Goal: Contribute content: Add original content to the website for others to see

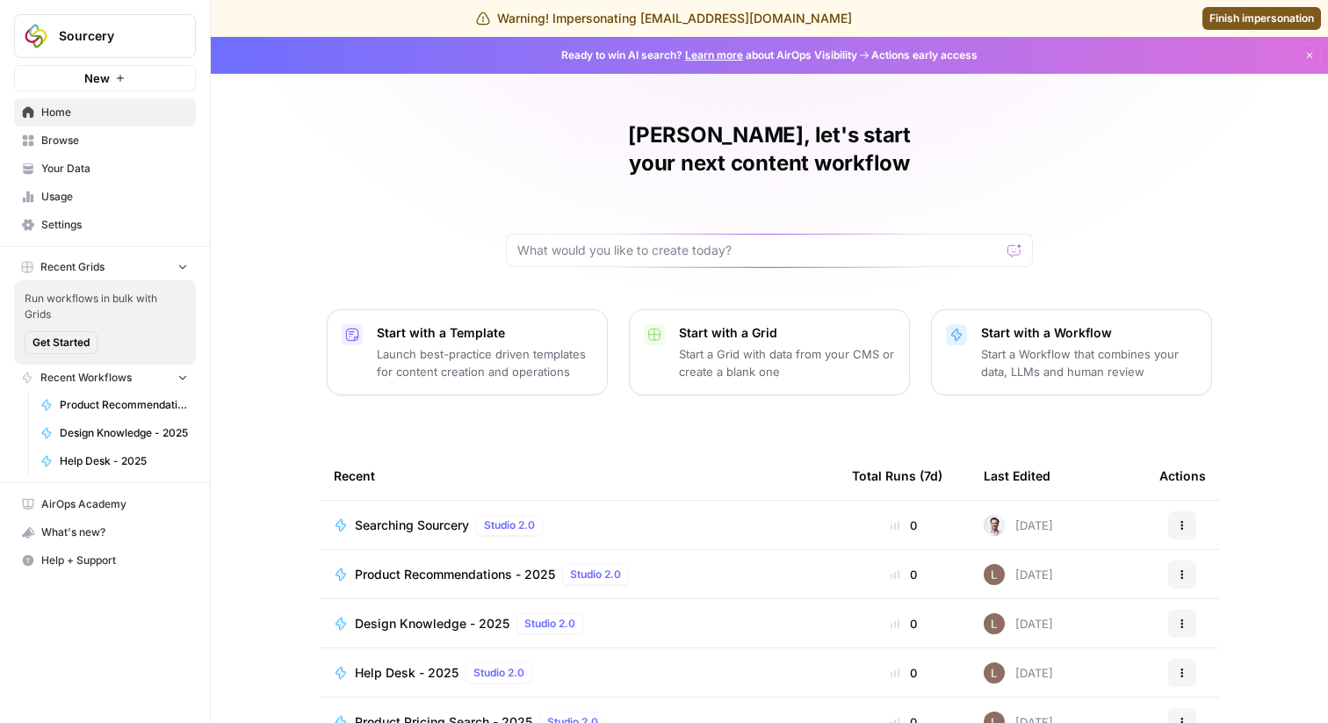
click at [91, 224] on span "Settings" at bounding box center [114, 225] width 147 height 16
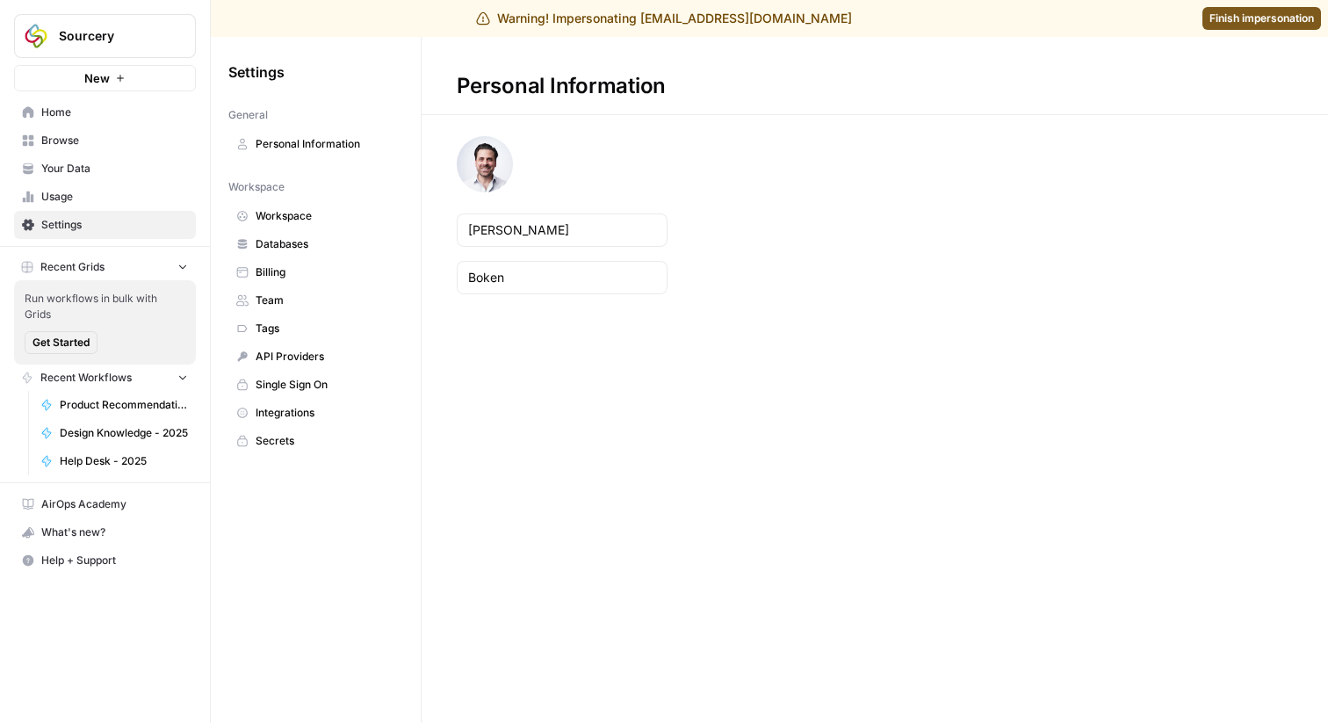
click at [310, 306] on span "Team" at bounding box center [326, 301] width 140 height 16
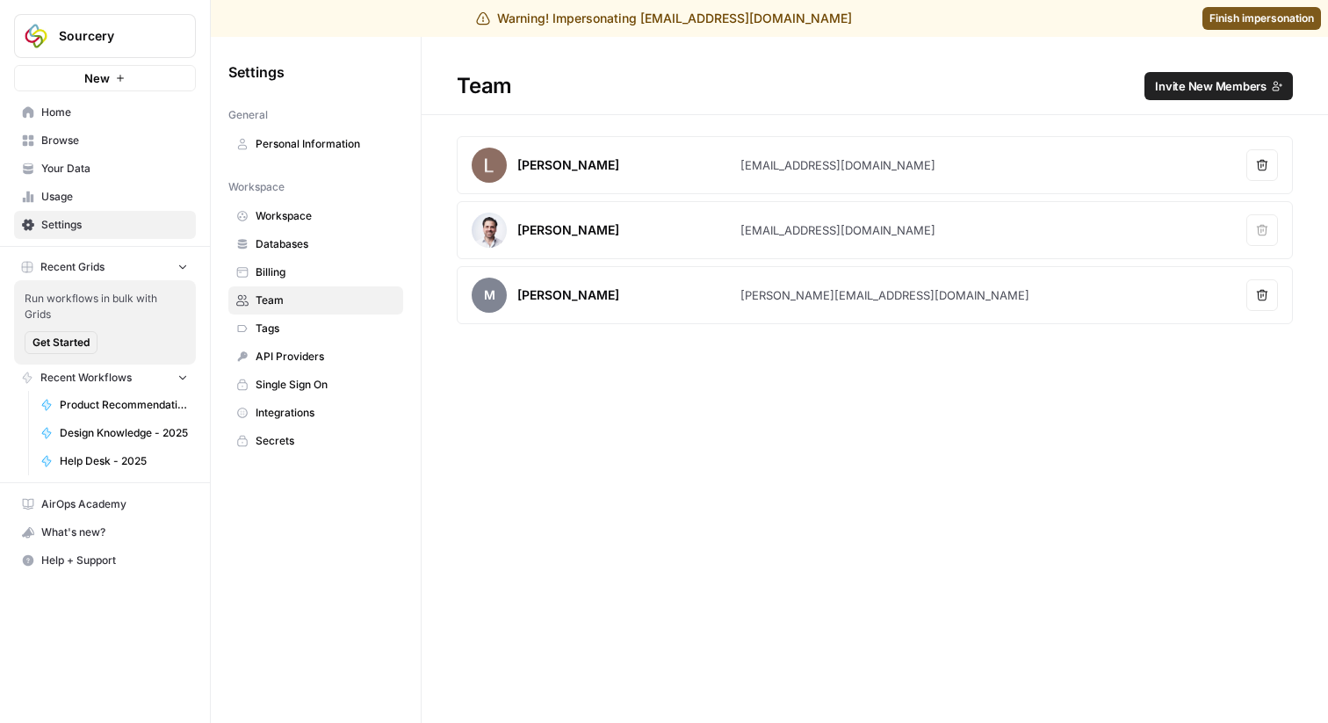
click at [1211, 70] on h1 "Team Invite New Members" at bounding box center [875, 76] width 907 height 78
click at [1207, 81] on span "Invite New Members" at bounding box center [1211, 86] width 112 height 18
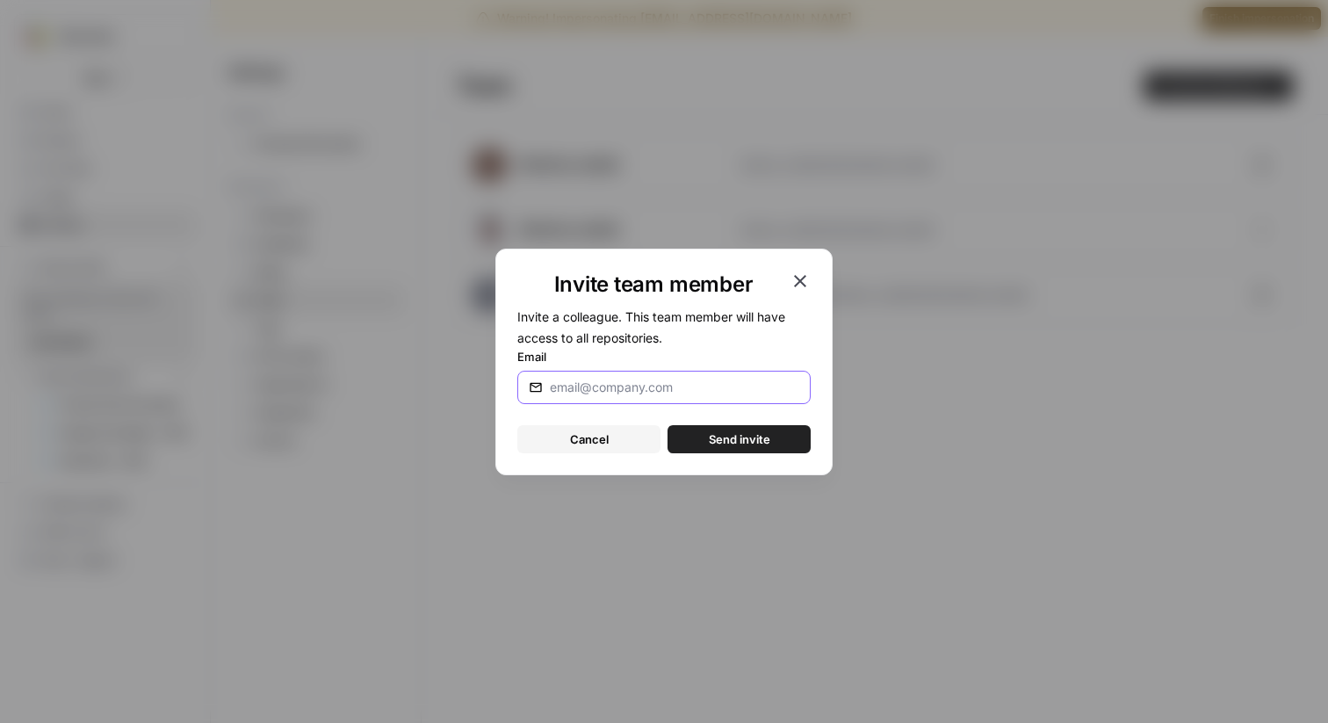
click at [727, 386] on input "Email" at bounding box center [675, 388] width 250 height 18
type input "[PERSON_NAME][EMAIL_ADDRESS][DOMAIN_NAME]"
click at [775, 440] on button "Send invite" at bounding box center [739, 439] width 143 height 28
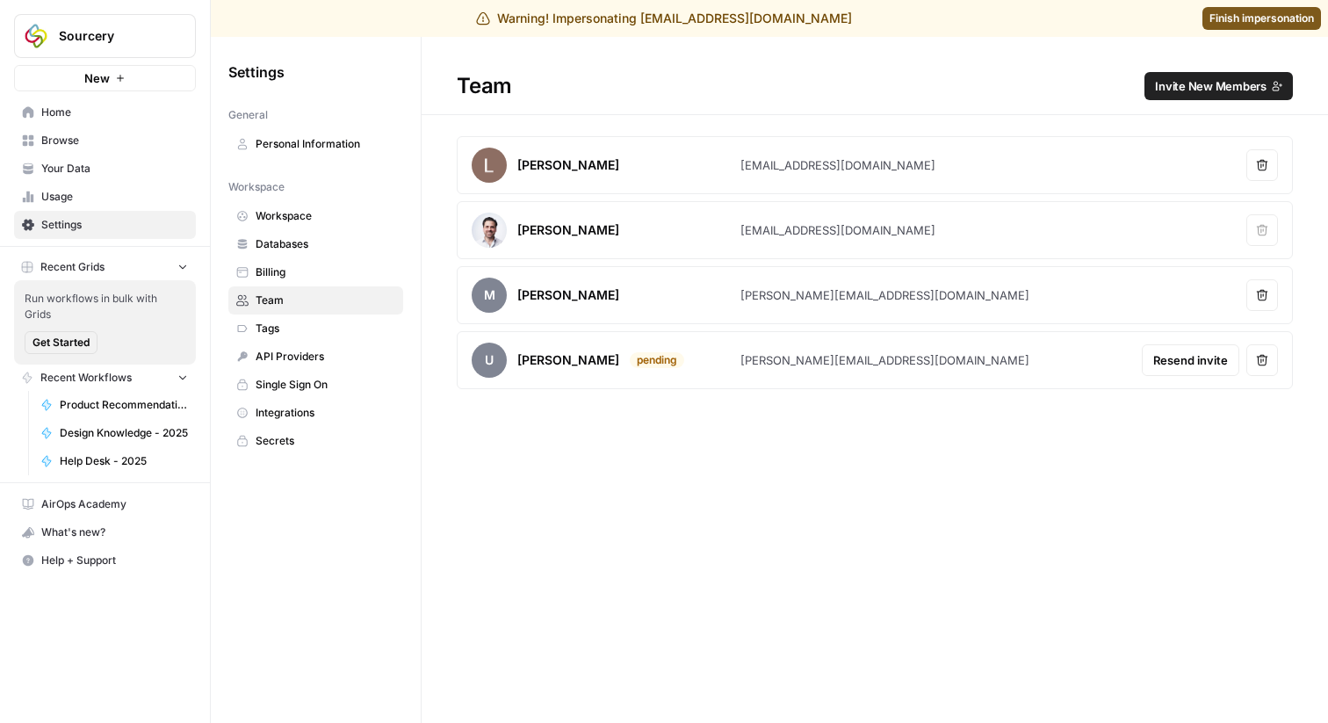
click at [160, 170] on span "Your Data" at bounding box center [114, 169] width 147 height 16
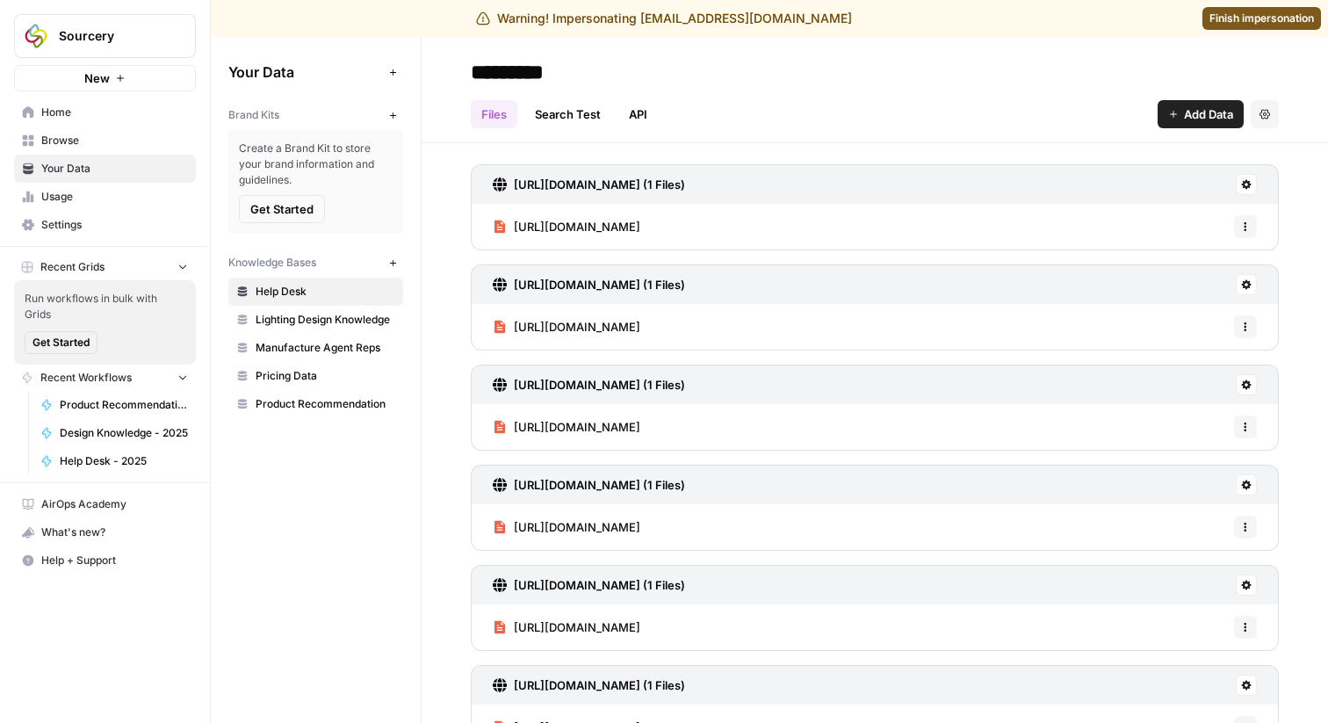
click at [297, 317] on span "Lighting Design Knowledge" at bounding box center [326, 320] width 140 height 16
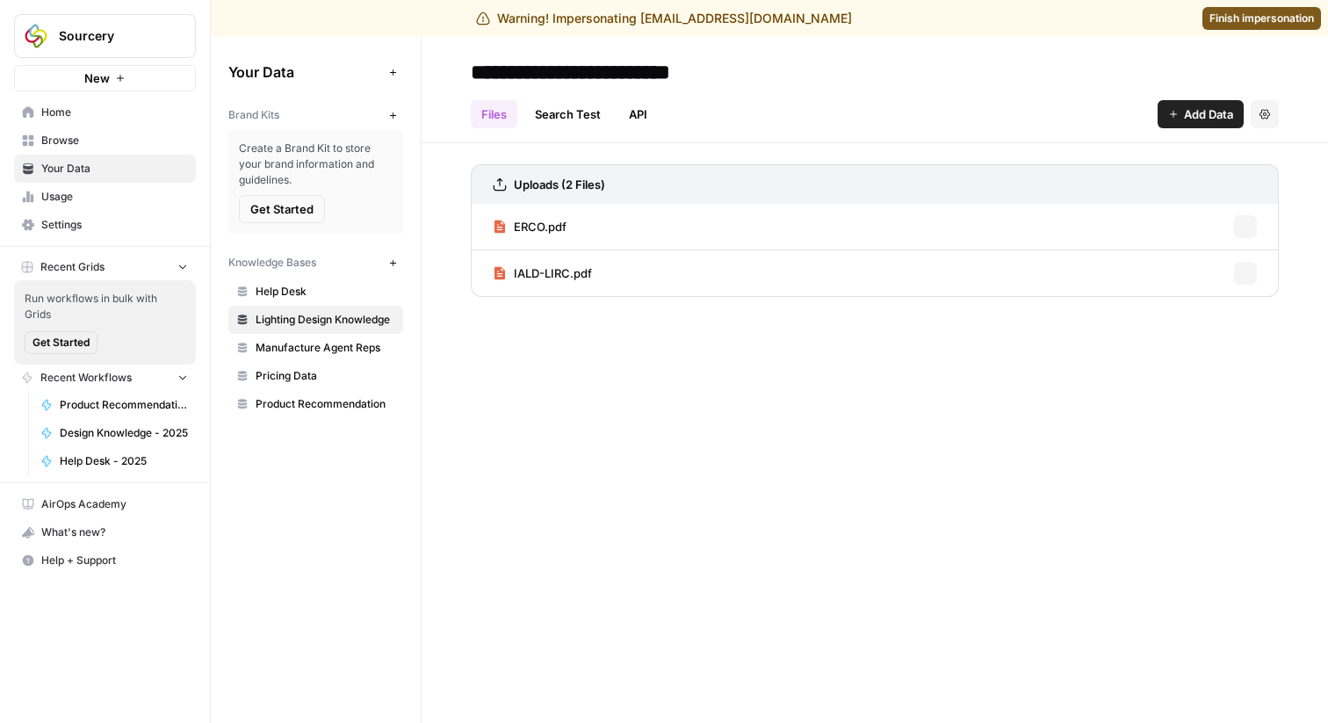
click at [293, 350] on span "Manufacture Agent Reps" at bounding box center [326, 348] width 140 height 16
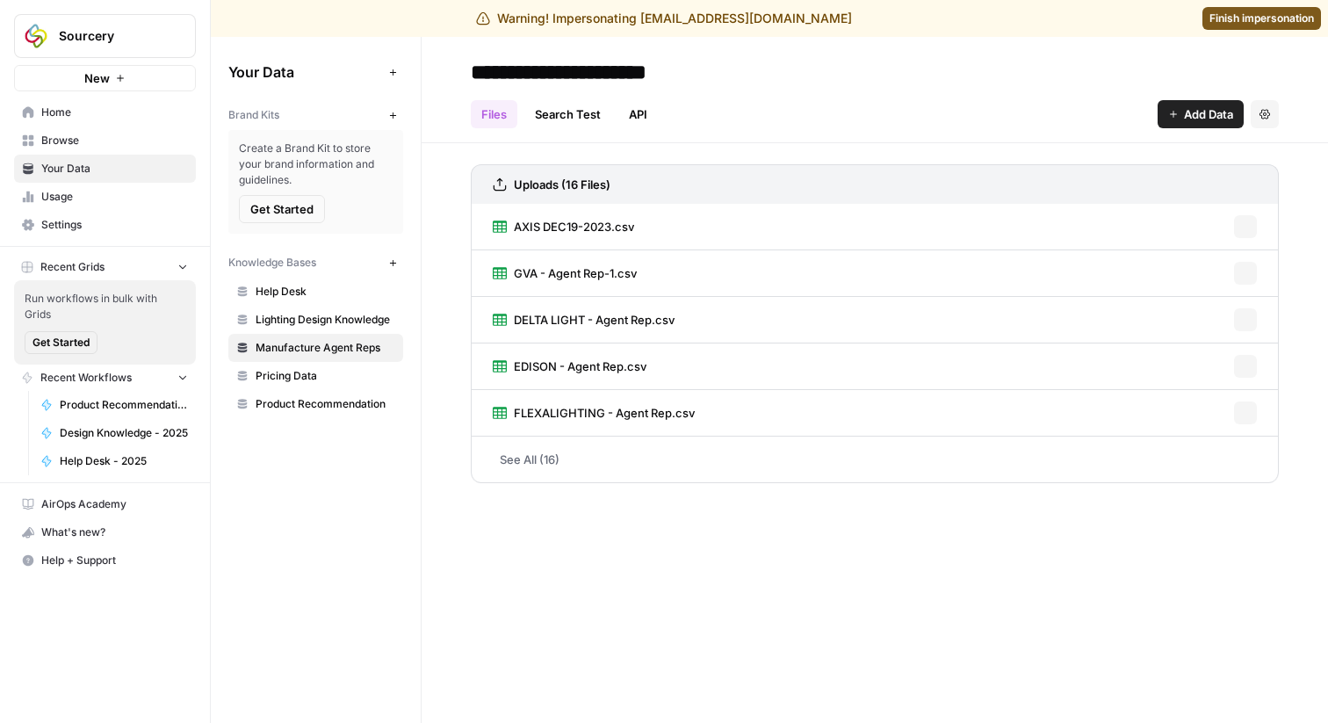
click at [290, 373] on span "Pricing Data" at bounding box center [326, 376] width 140 height 16
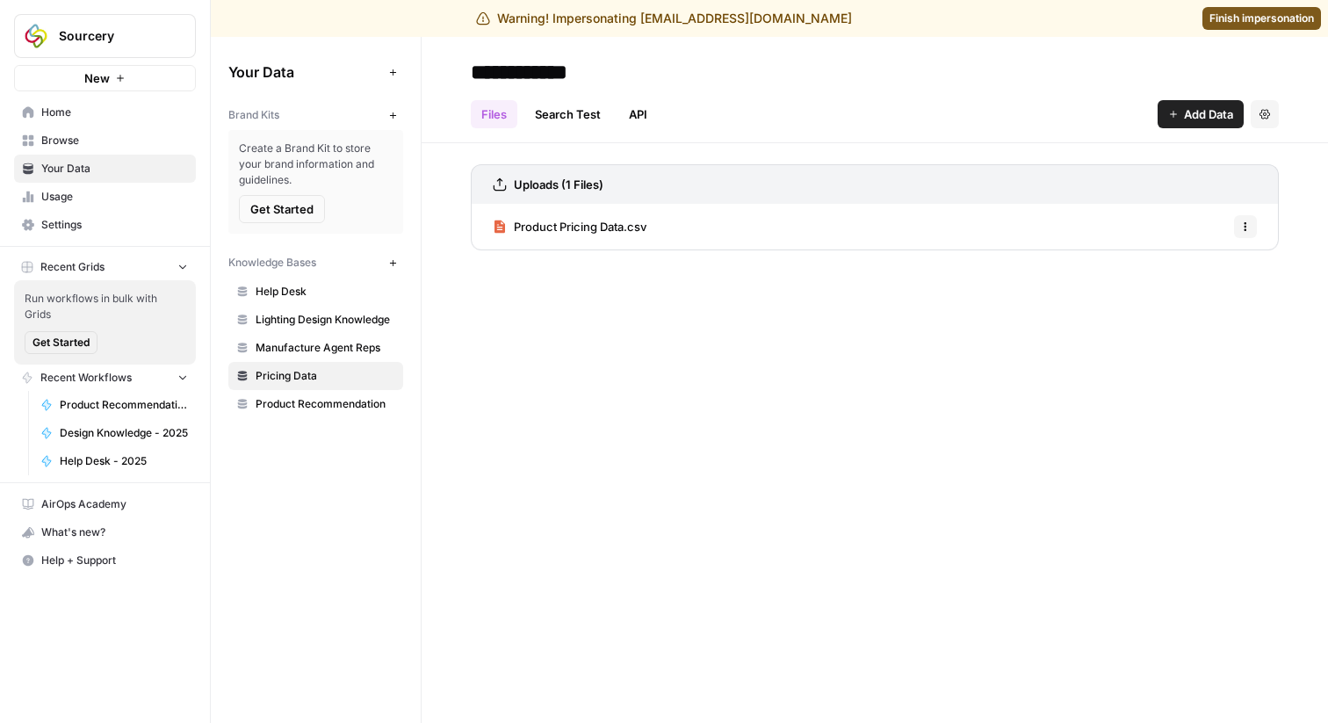
click at [611, 231] on span "Product Pricing Data.csv" at bounding box center [580, 227] width 133 height 18
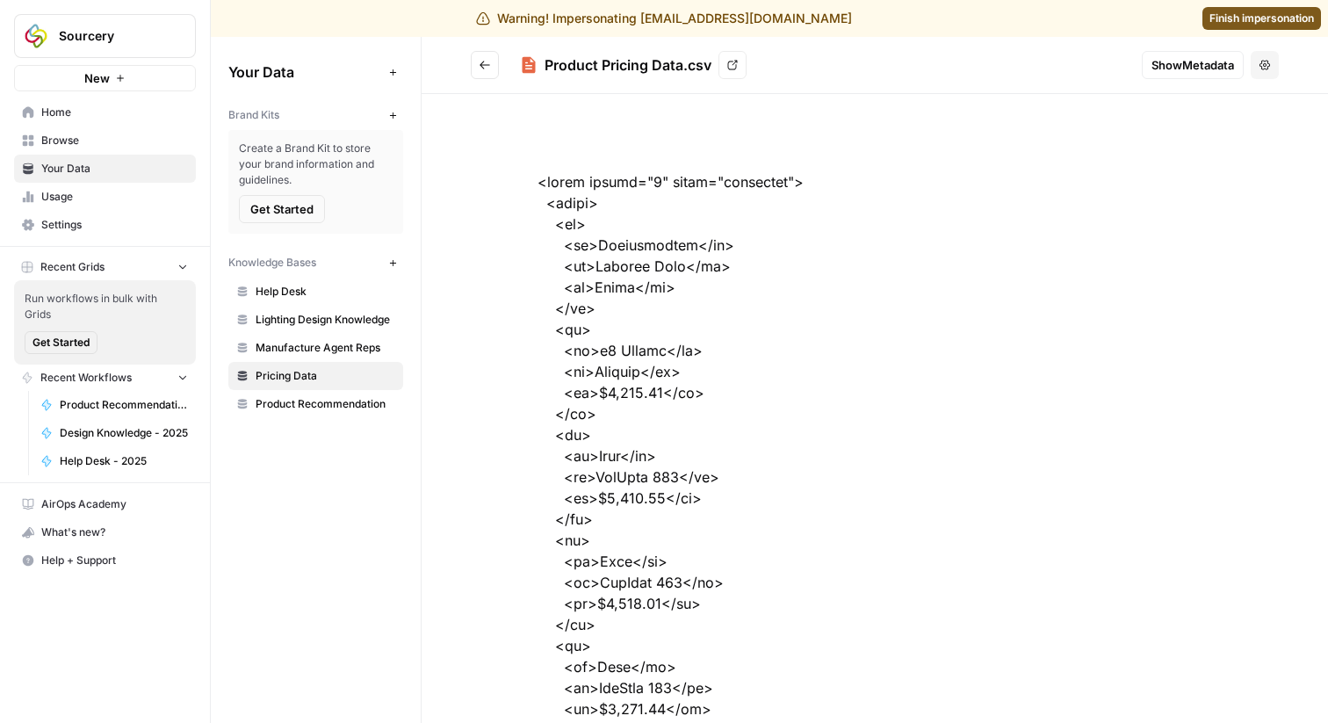
click at [477, 68] on button "Go back" at bounding box center [485, 65] width 28 height 28
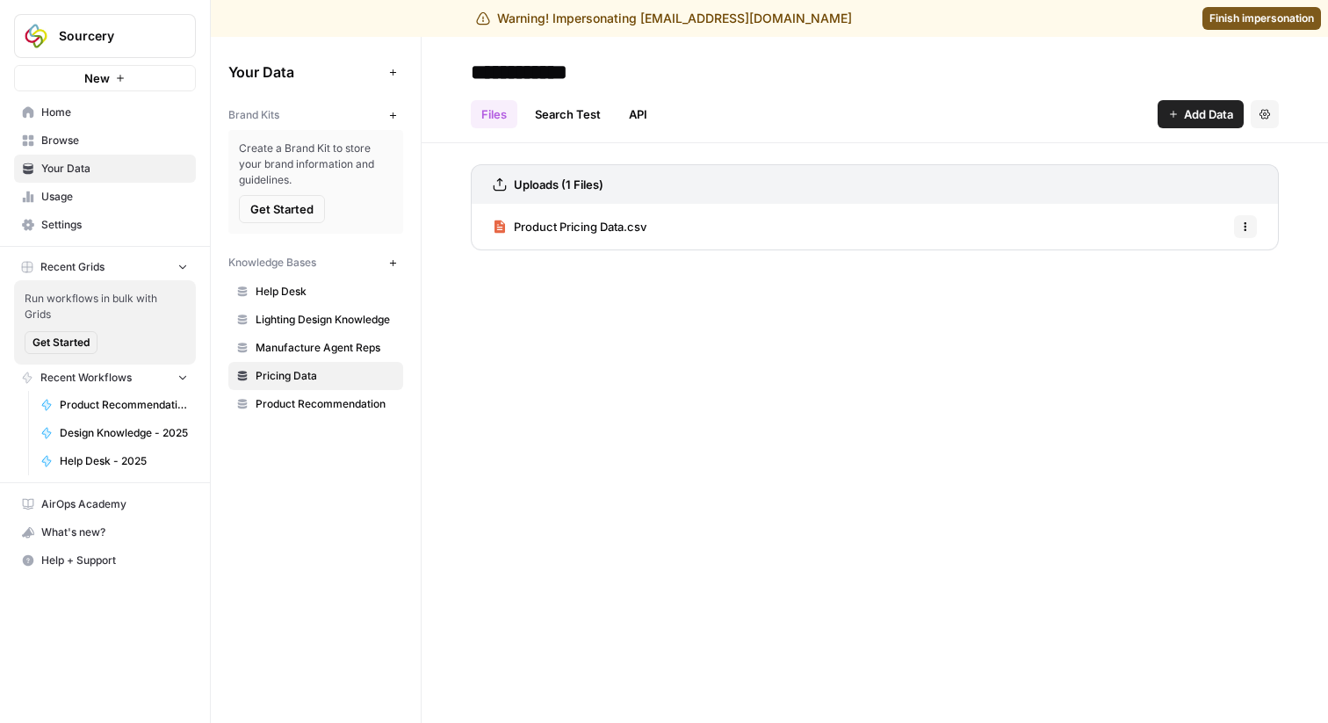
click at [559, 382] on div "**********" at bounding box center [875, 380] width 907 height 686
click at [397, 263] on span "New" at bounding box center [397, 263] width 1 height 1
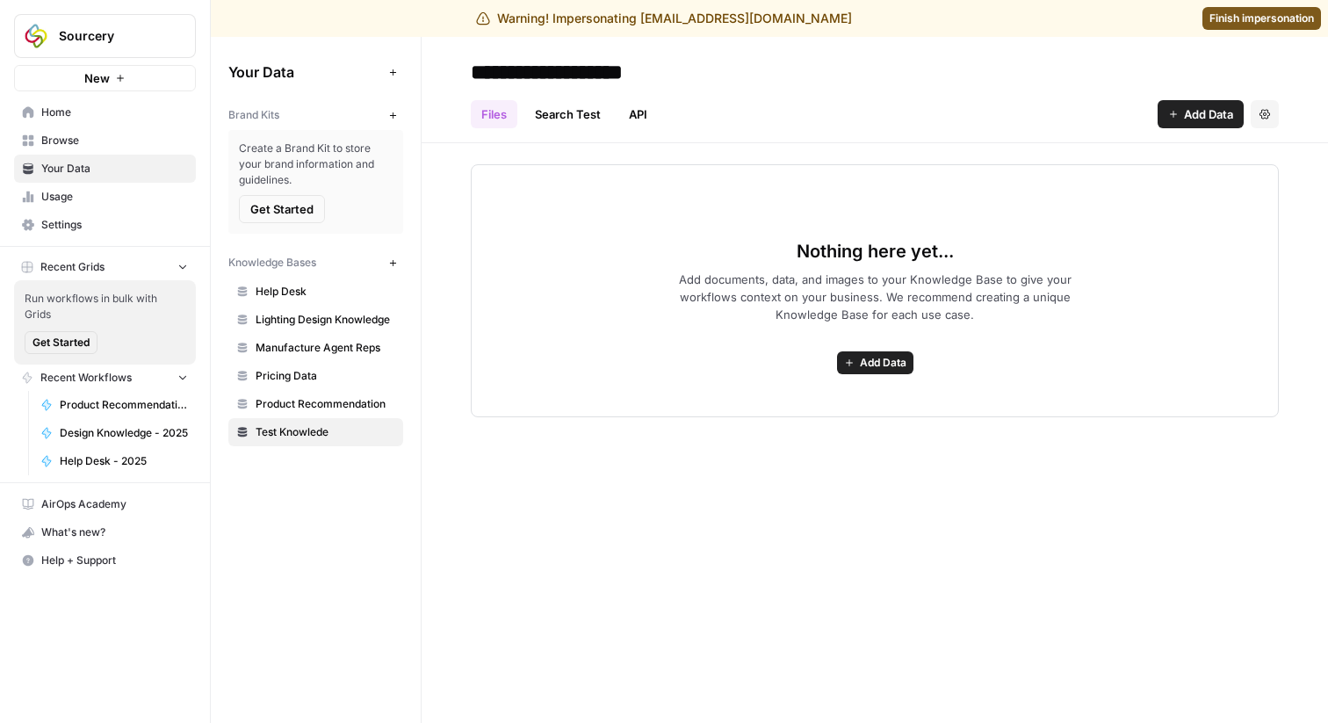
type input "**********"
click at [841, 107] on div "Files Search Test API Add Data Settings" at bounding box center [875, 107] width 808 height 42
click at [1184, 116] on span "Add Data" at bounding box center [1208, 114] width 49 height 18
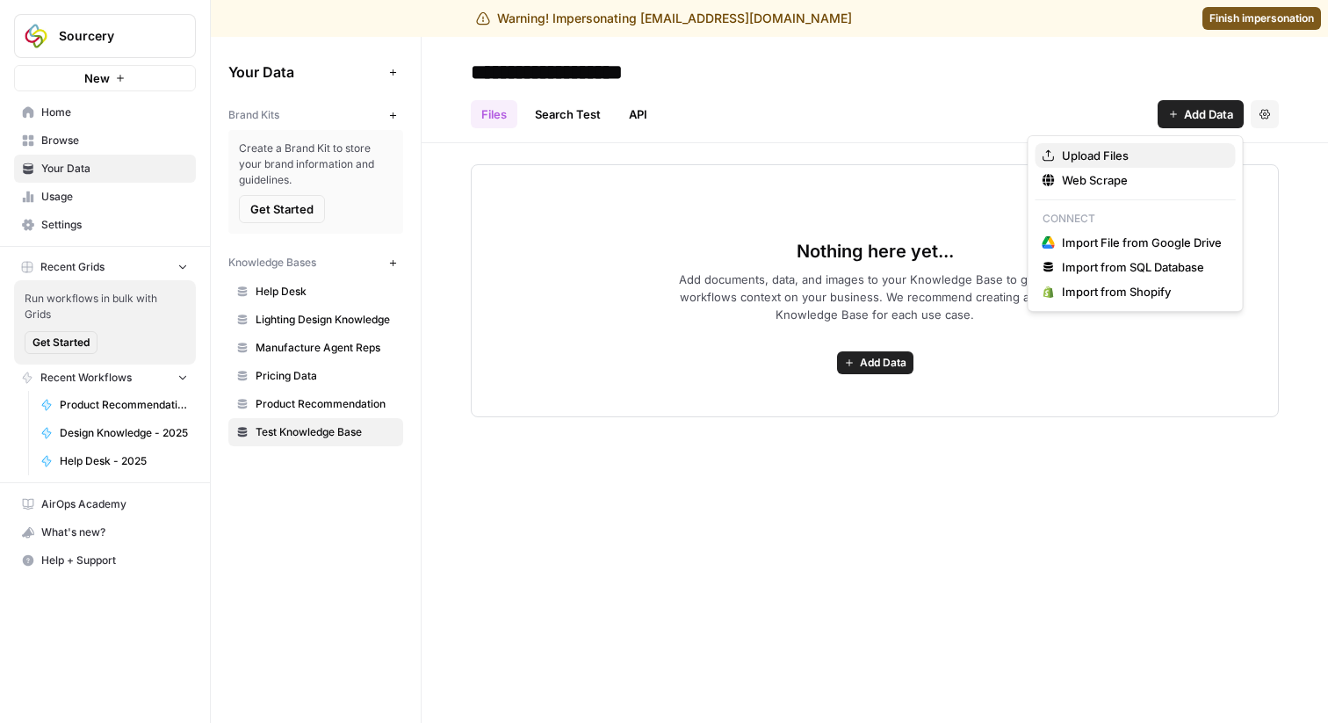
click at [1096, 161] on span "Upload Files" at bounding box center [1142, 156] width 160 height 18
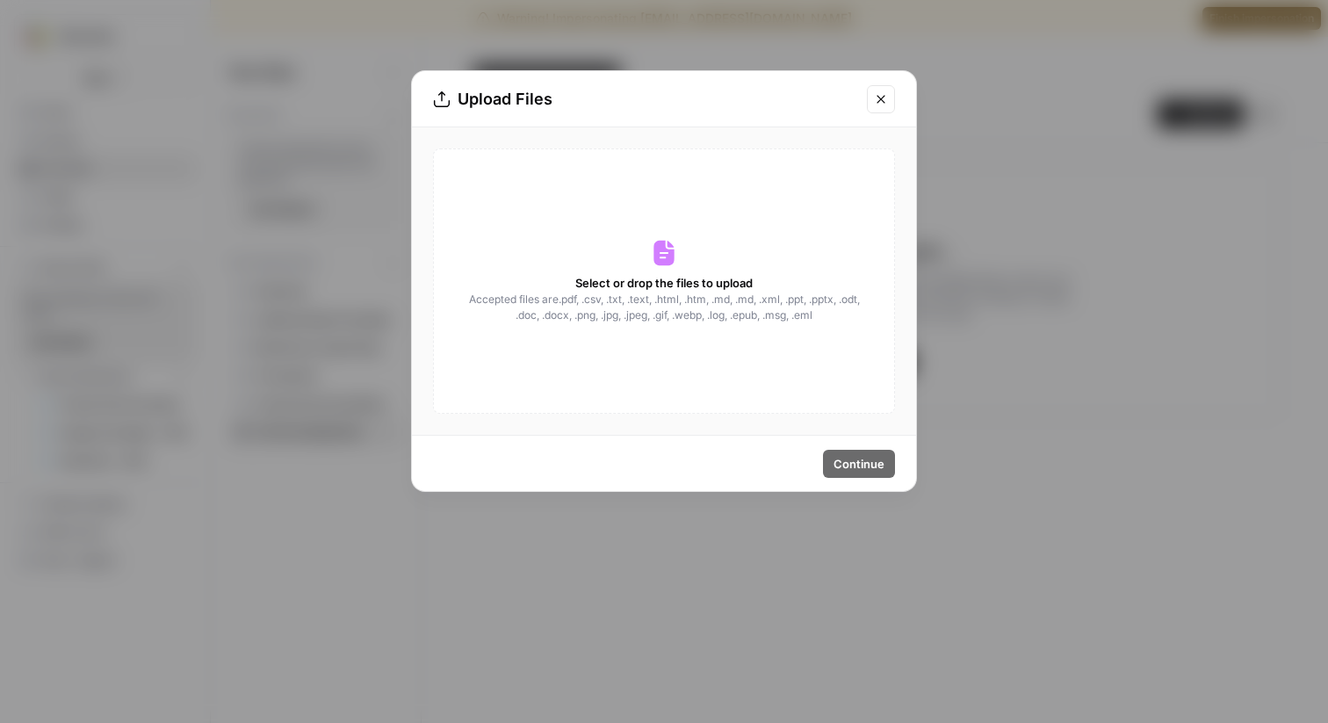
click at [674, 282] on span "Select or drop the files to upload" at bounding box center [663, 283] width 177 height 18
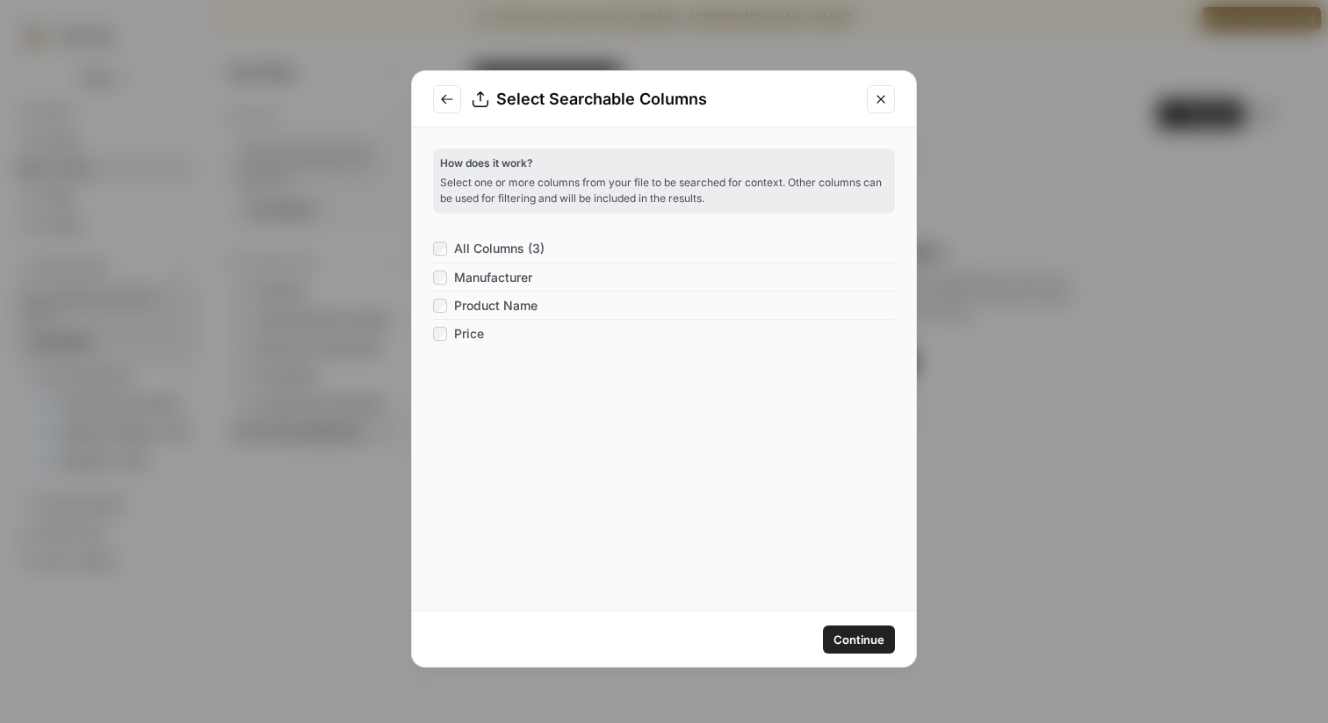
click at [876, 640] on span "Continue" at bounding box center [859, 640] width 51 height 18
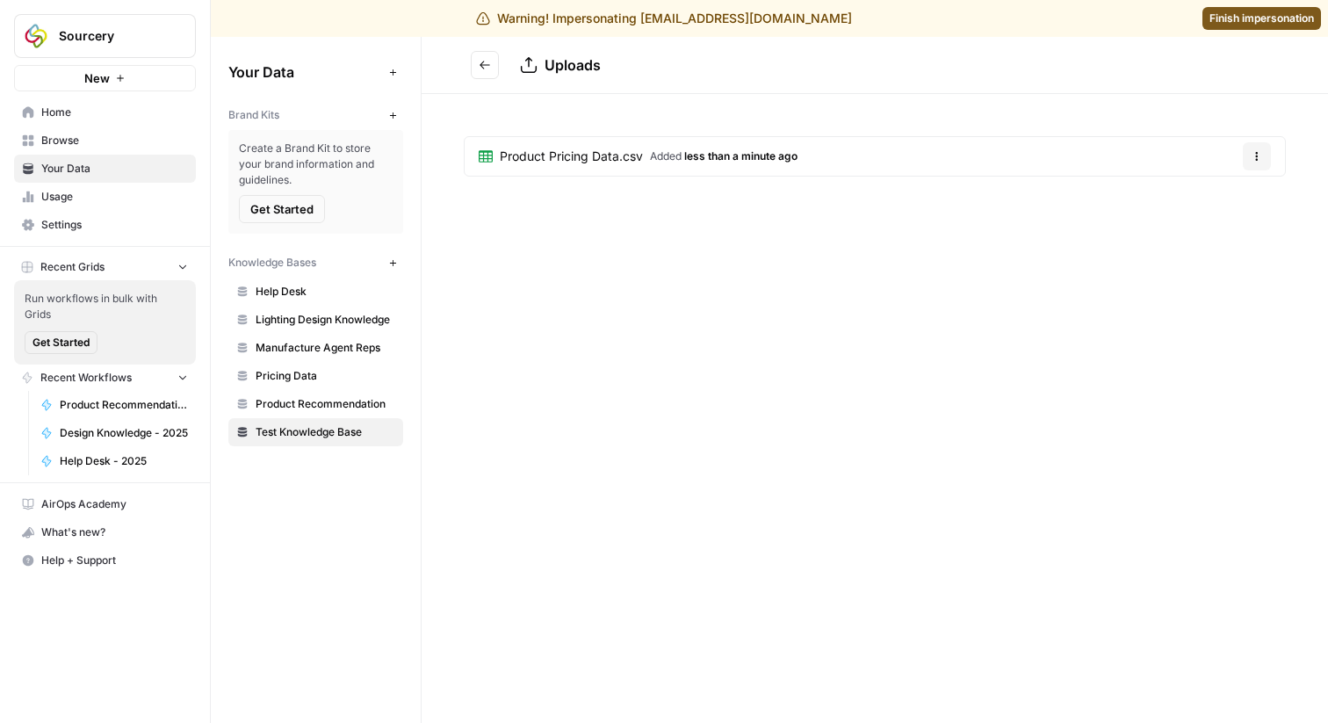
click at [678, 256] on div "Uploads Product Pricing Data.csv Added less than a minute ago Options" at bounding box center [875, 380] width 907 height 686
click at [684, 159] on span "Added less than a minute ago" at bounding box center [724, 156] width 148 height 16
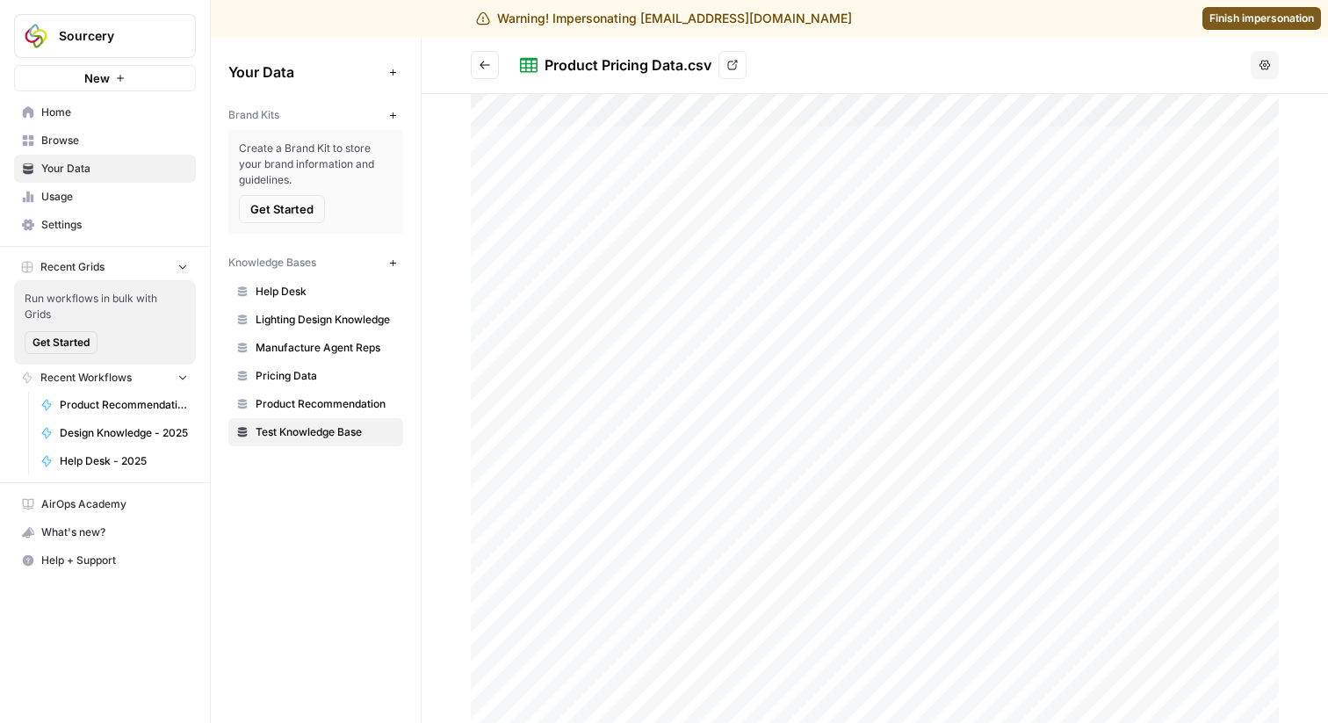
click at [1267, 68] on icon "button" at bounding box center [1265, 65] width 11 height 11
click at [1143, 69] on h2 "Product Pricing Data.csv View" at bounding box center [857, 65] width 773 height 28
click at [1277, 18] on span "Finish impersonation" at bounding box center [1262, 19] width 105 height 16
